Goal: Information Seeking & Learning: Compare options

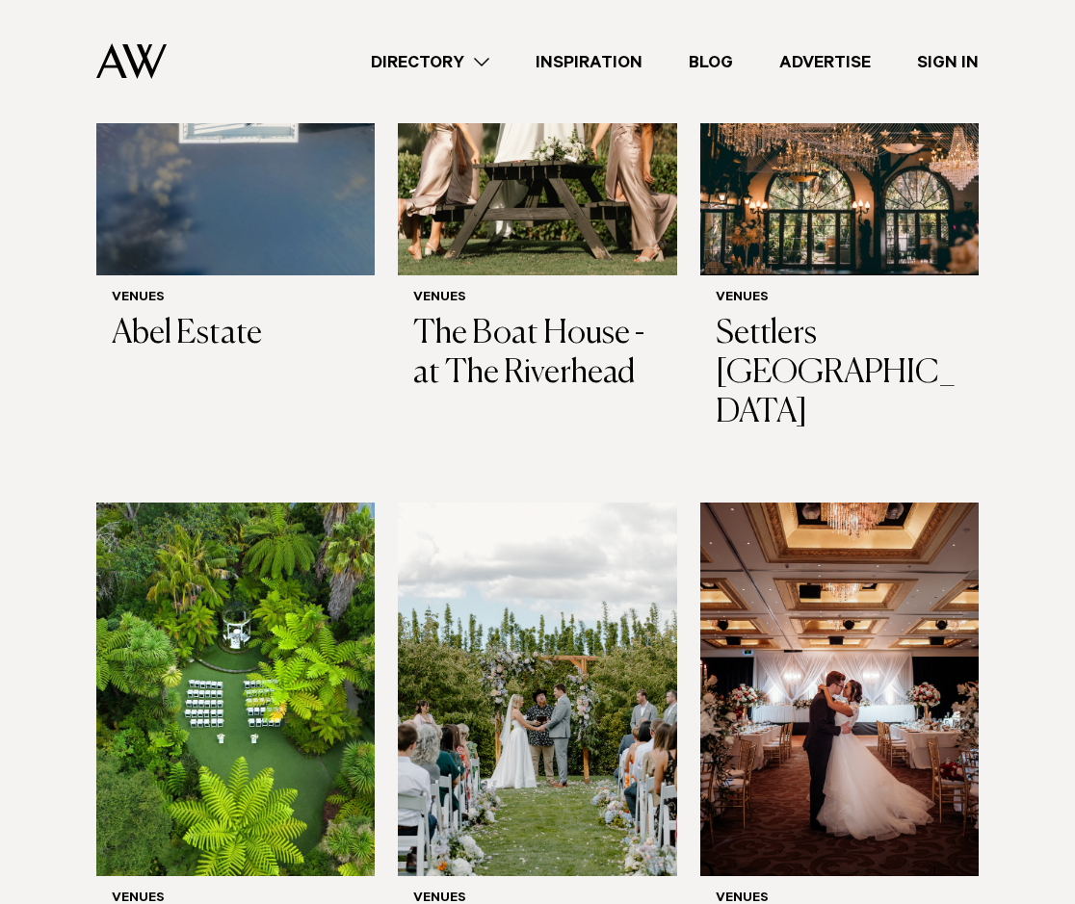
scroll to position [963, 0]
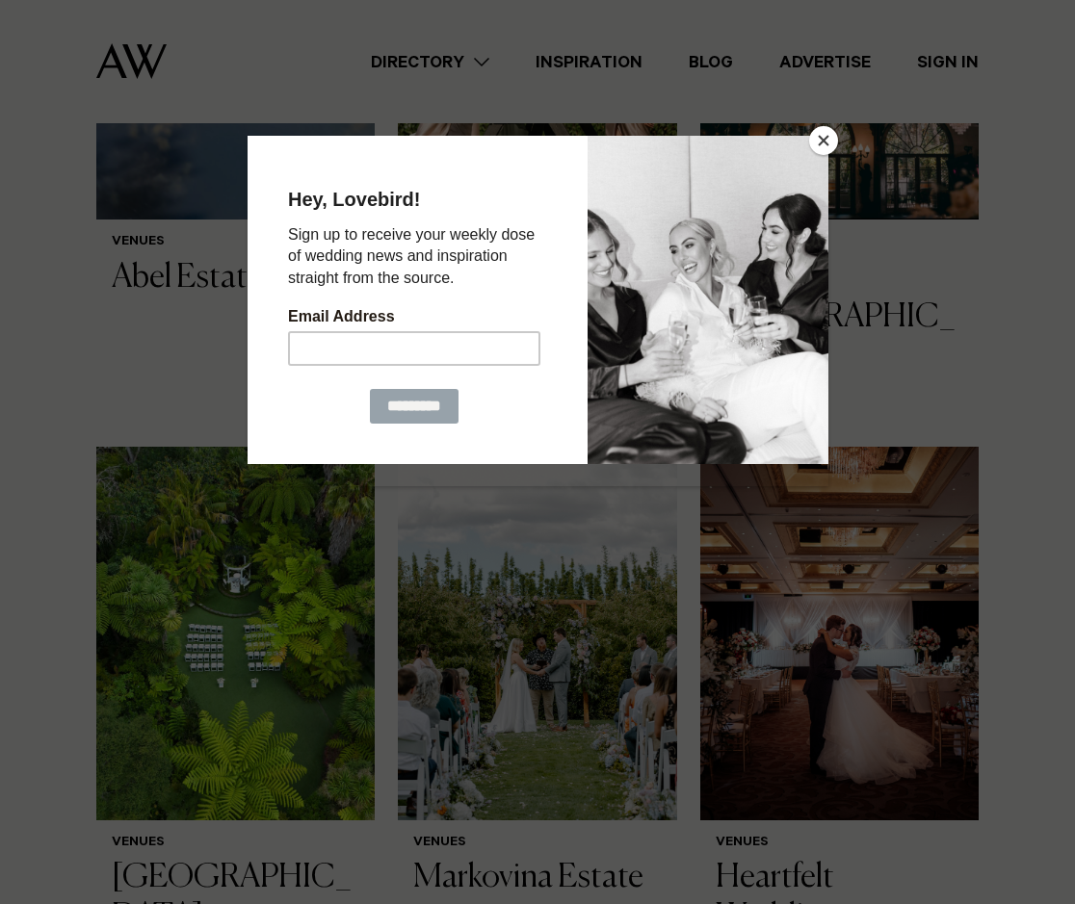
click at [829, 139] on button "Close" at bounding box center [823, 140] width 29 height 29
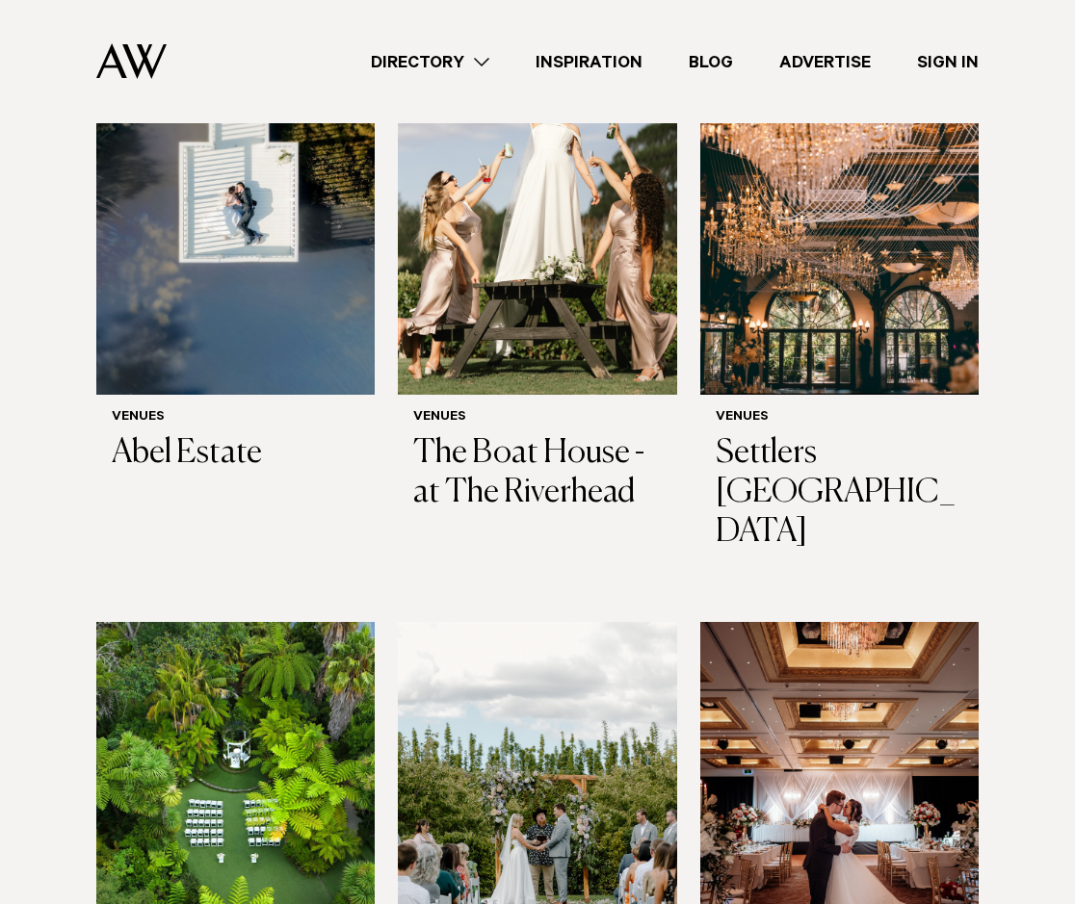
scroll to position [770, 0]
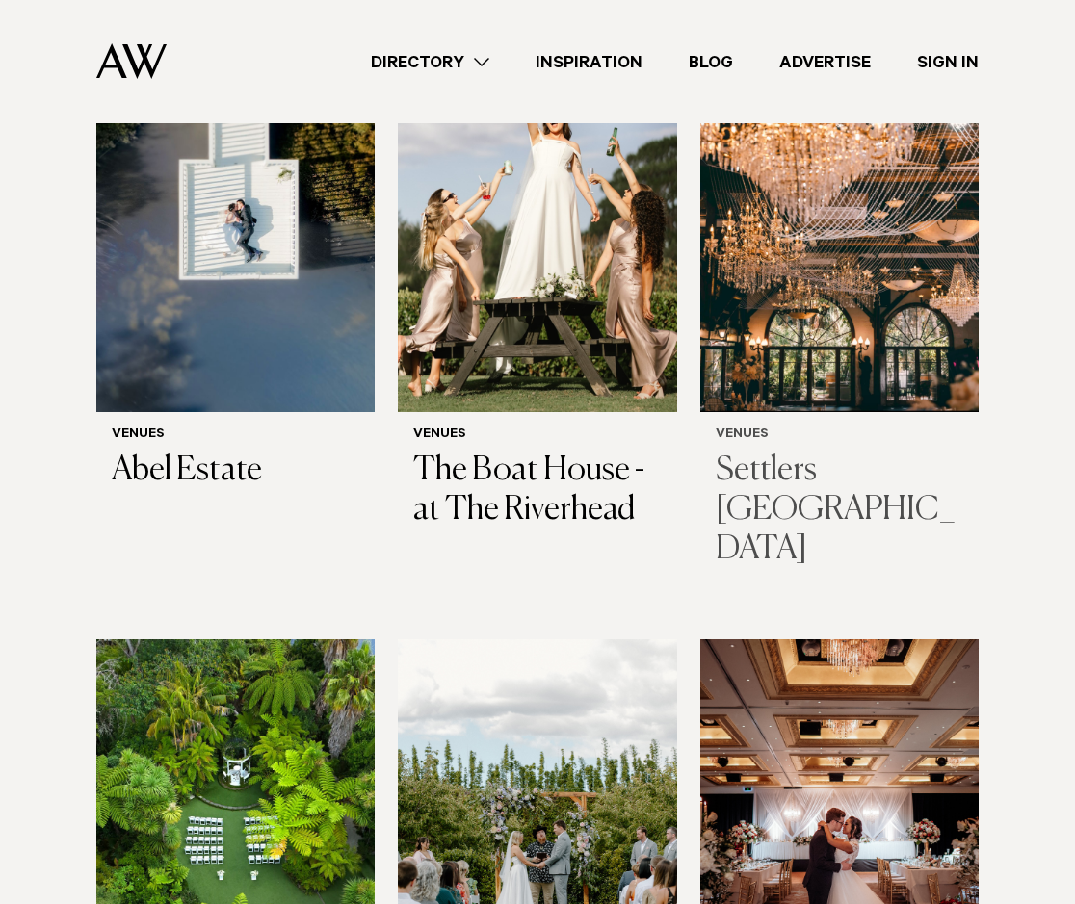
click at [767, 452] on h3 "Settlers [GEOGRAPHIC_DATA]" at bounding box center [838, 510] width 247 height 117
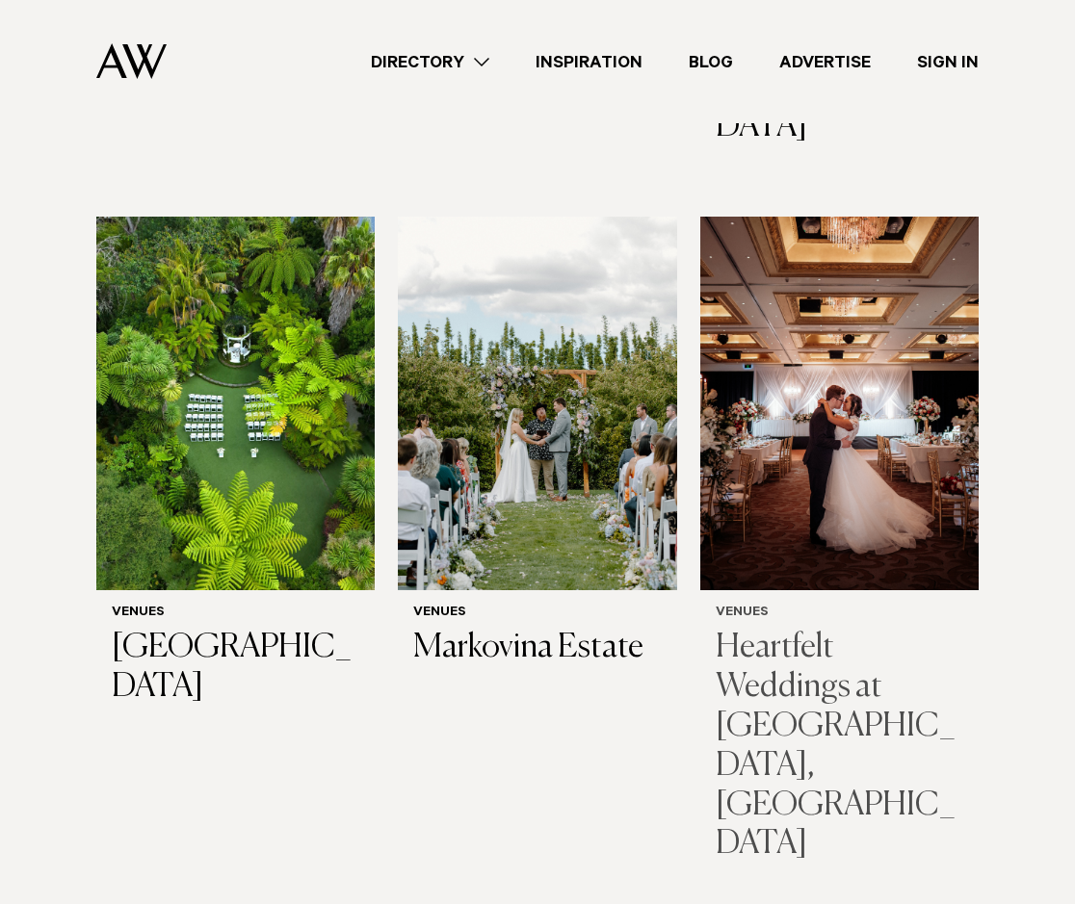
scroll to position [1252, 0]
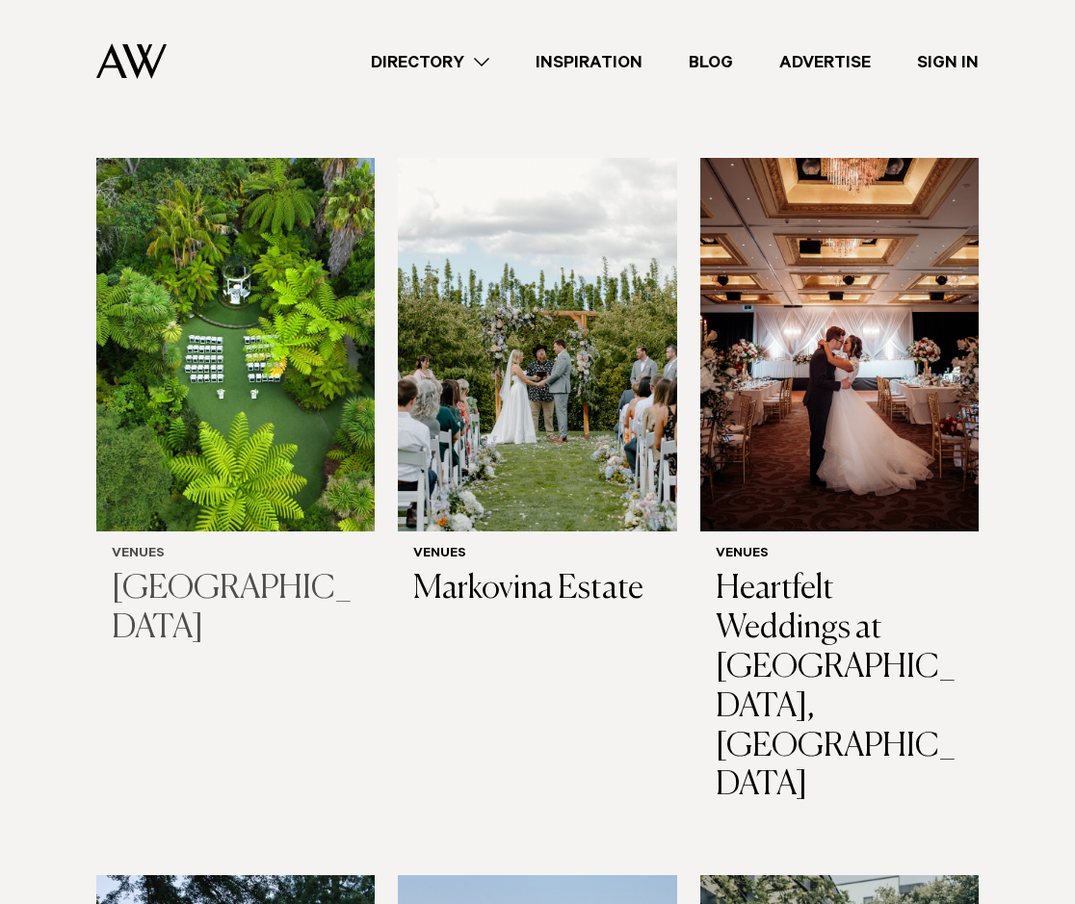
click at [157, 570] on h3 "[GEOGRAPHIC_DATA]" at bounding box center [235, 609] width 247 height 79
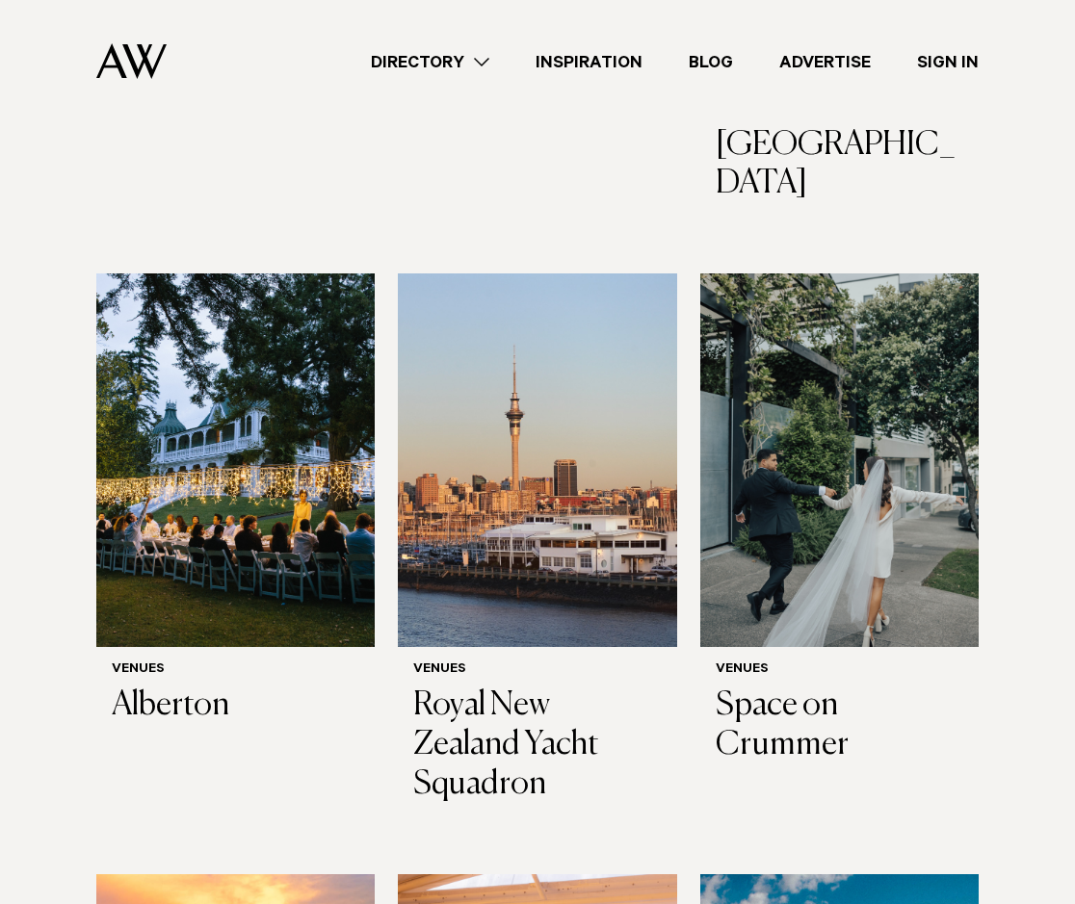
scroll to position [1926, 0]
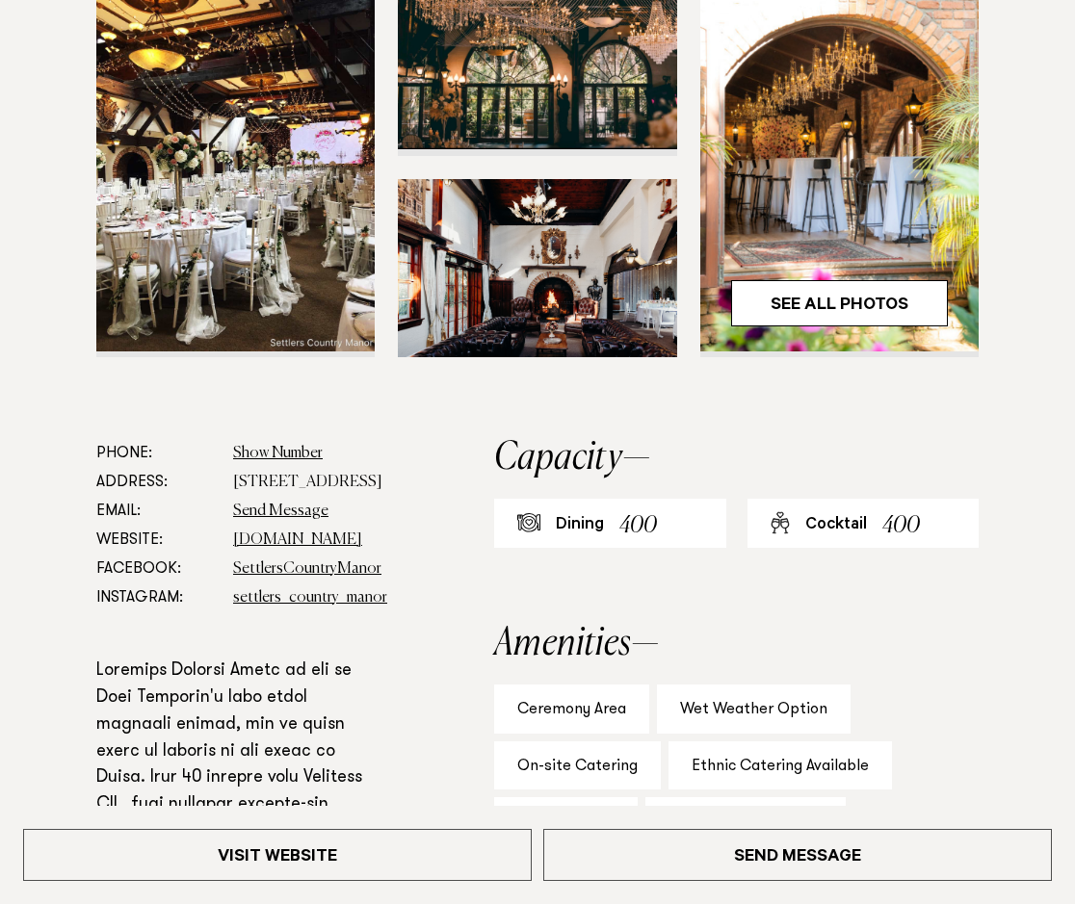
scroll to position [674, 0]
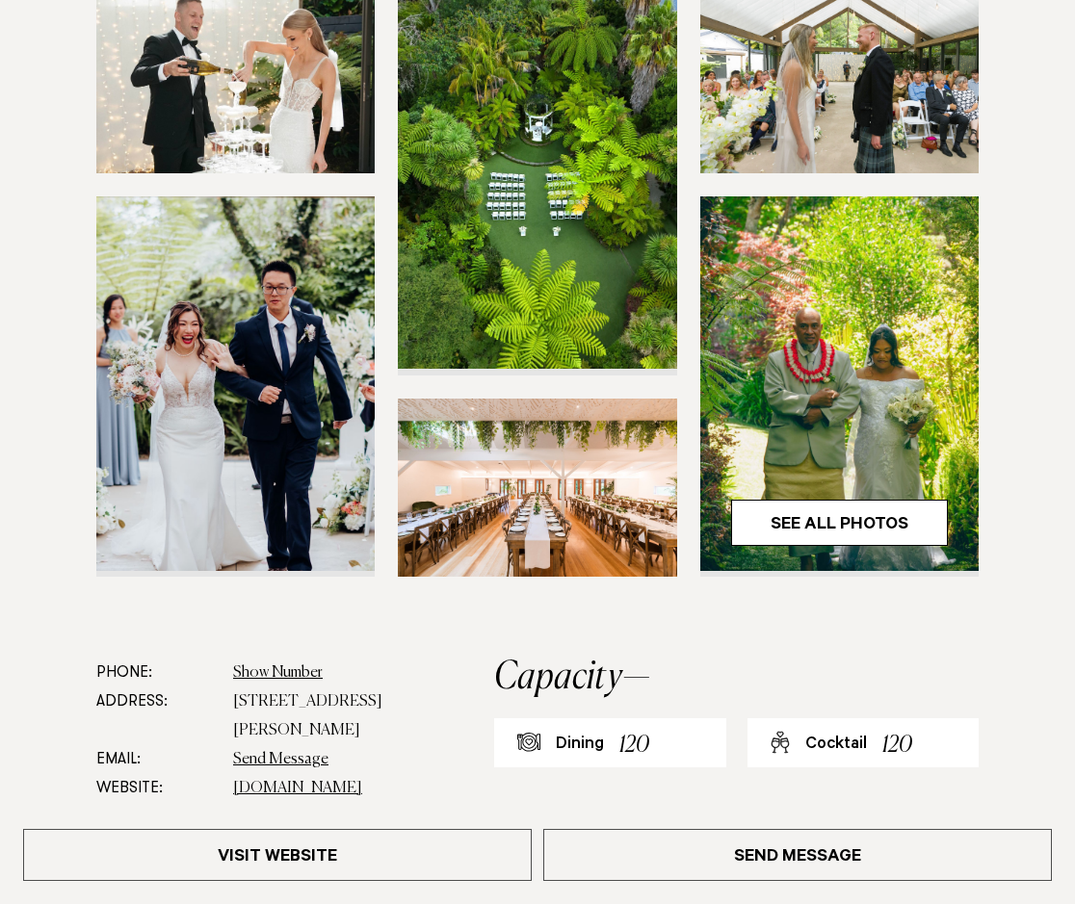
scroll to position [385, 0]
